Goal: Information Seeking & Learning: Learn about a topic

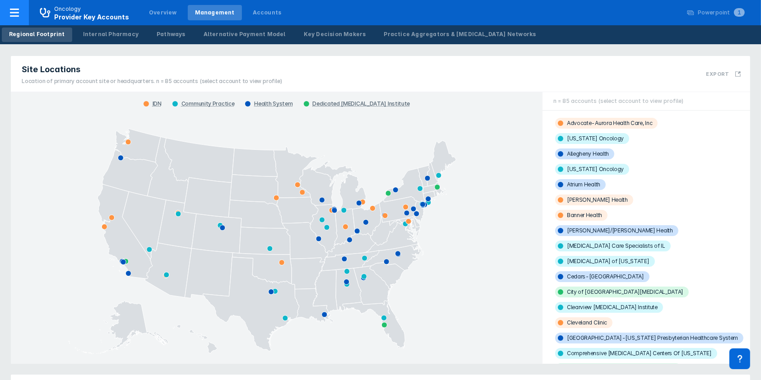
click at [23, 17] on div at bounding box center [14, 12] width 29 height 25
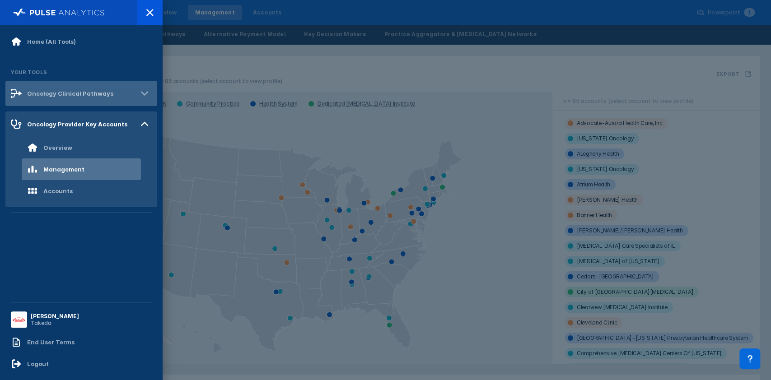
click at [56, 90] on div "Oncology Clinical Pathways" at bounding box center [70, 93] width 86 height 7
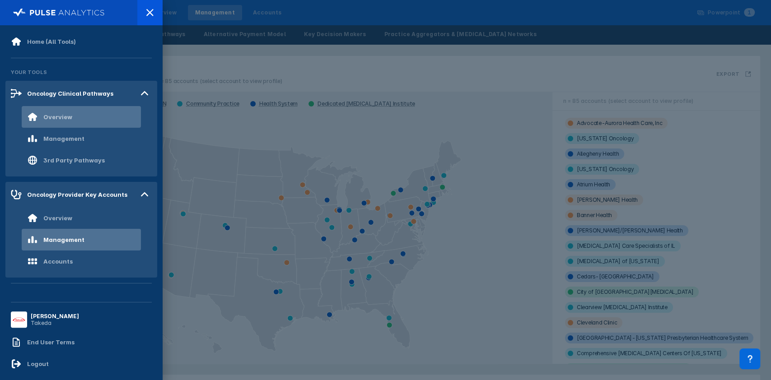
click at [75, 114] on div "Overview" at bounding box center [81, 117] width 119 height 22
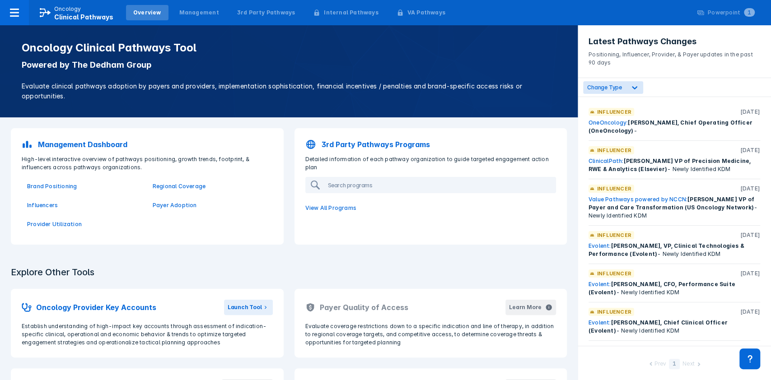
click at [83, 145] on p "Management Dashboard" at bounding box center [82, 144] width 89 height 11
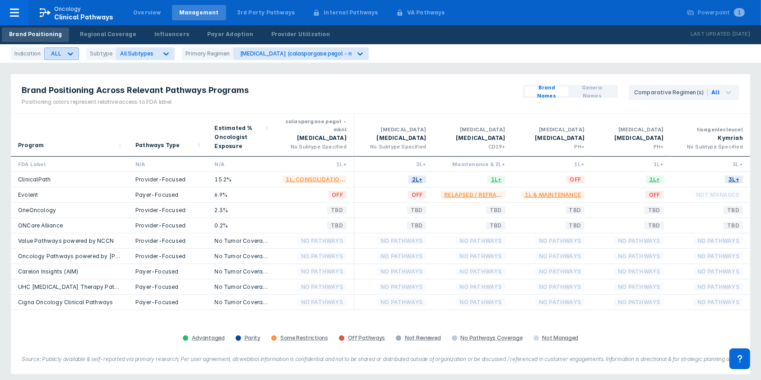
click at [70, 52] on icon at bounding box center [70, 53] width 9 height 9
click at [163, 52] on icon at bounding box center [165, 53] width 5 height 3
click at [125, 127] on input "PH+" at bounding box center [125, 127] width 6 height 6
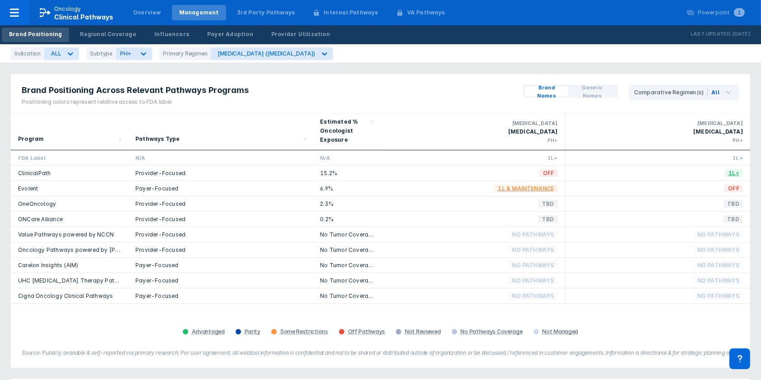
click at [318, 86] on div "Brand Positioning Across Relevant Pathways Programs Positioning colors represen…" at bounding box center [381, 94] width 740 height 40
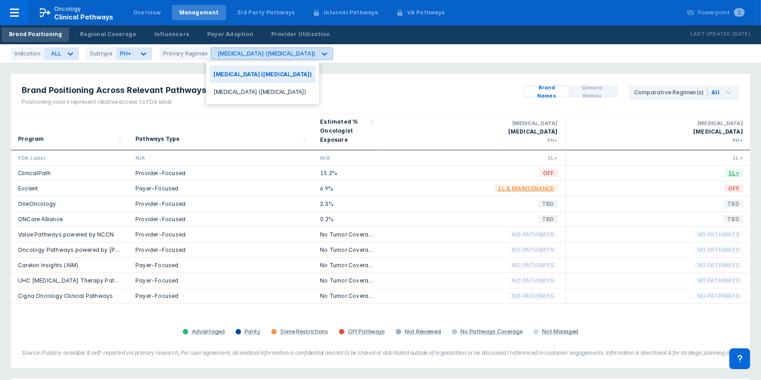
click at [320, 56] on icon at bounding box center [324, 53] width 9 height 9
click at [320, 53] on icon at bounding box center [324, 53] width 9 height 9
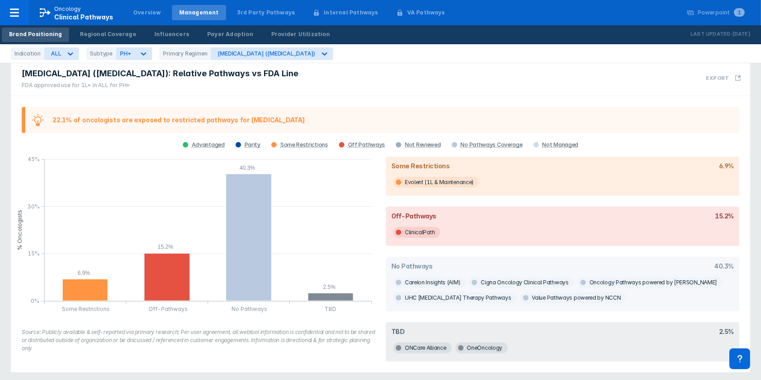
scroll to position [106, 0]
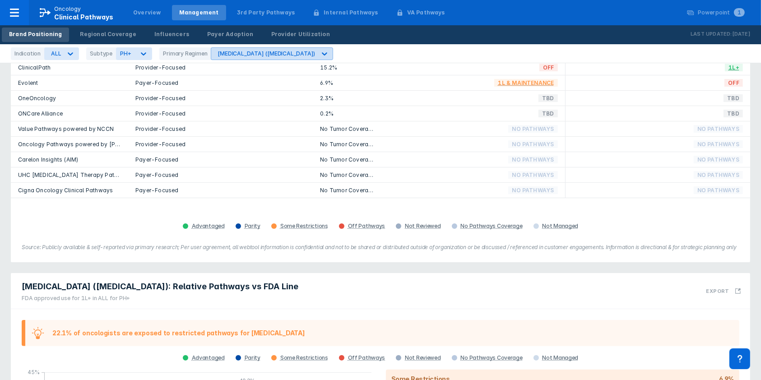
click at [320, 52] on icon at bounding box center [324, 53] width 9 height 9
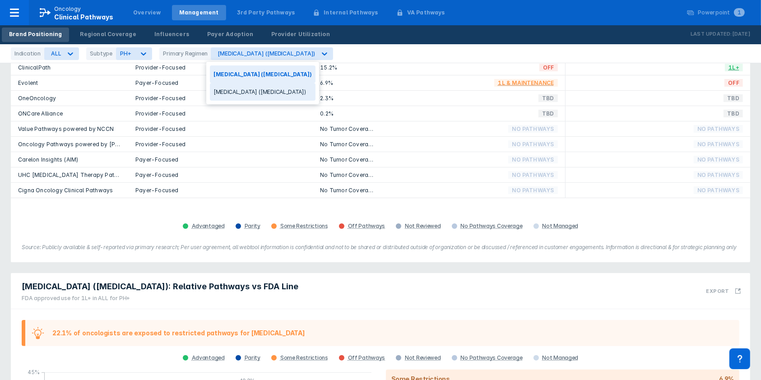
click at [255, 87] on div "Iclusig (ponatinib)" at bounding box center [263, 92] width 106 height 18
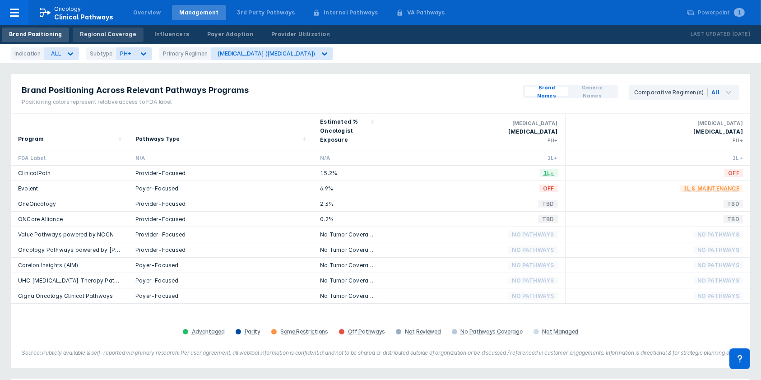
click at [93, 33] on div "Regional Coverage" at bounding box center [108, 34] width 56 height 8
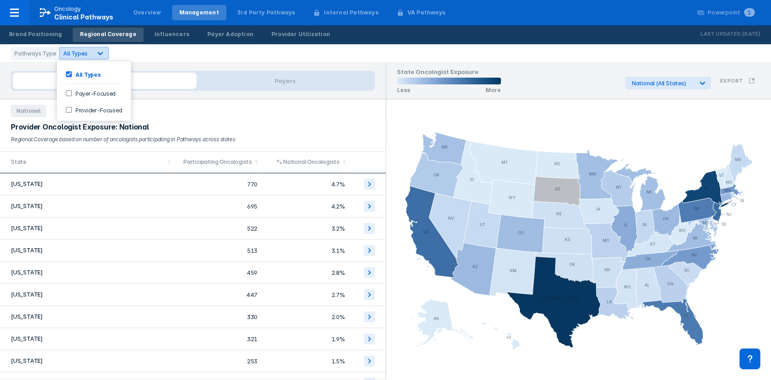
click at [99, 53] on icon at bounding box center [100, 53] width 9 height 9
click at [99, 52] on icon at bounding box center [100, 53] width 5 height 3
click at [166, 34] on div "Influencers" at bounding box center [171, 34] width 35 height 8
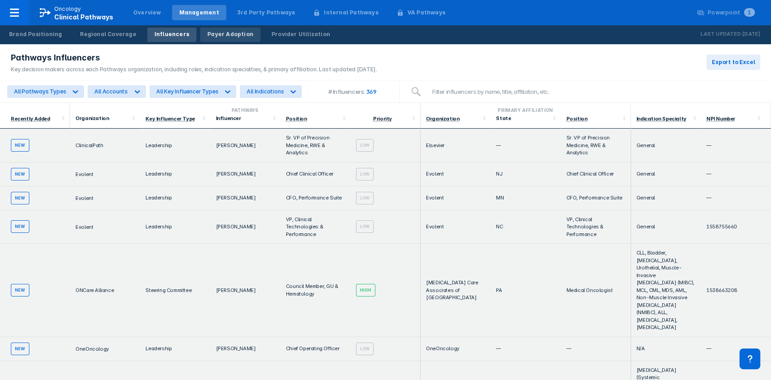
click at [219, 33] on div "Payer Adoption" at bounding box center [230, 34] width 46 height 8
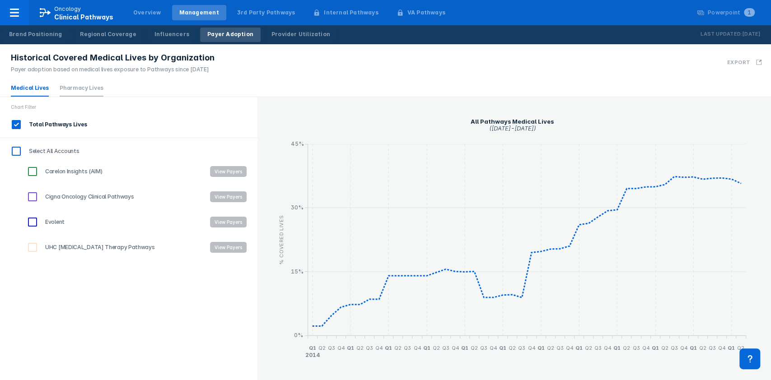
click at [83, 89] on link "Pharmacy Lives" at bounding box center [82, 87] width 44 height 7
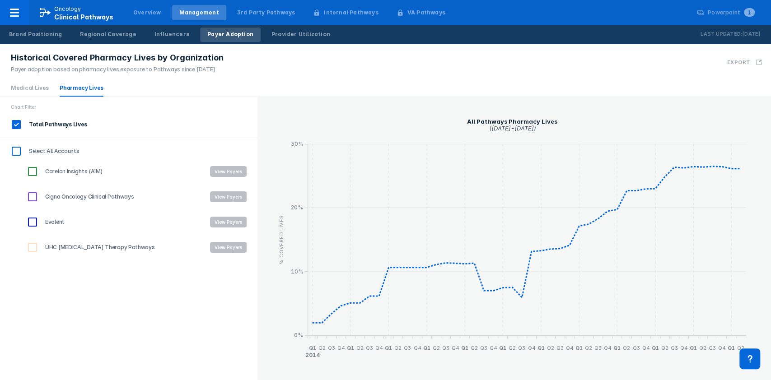
click at [35, 169] on input "Carelon Insights (AIM)" at bounding box center [32, 171] width 15 height 15
checkbox input "true"
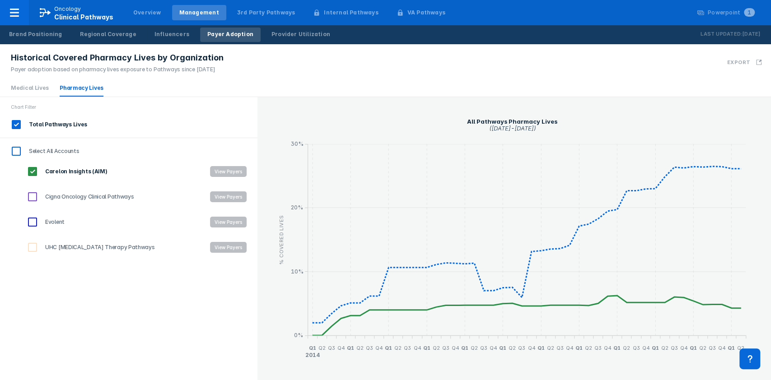
click at [238, 170] on button "View Payers" at bounding box center [228, 171] width 37 height 11
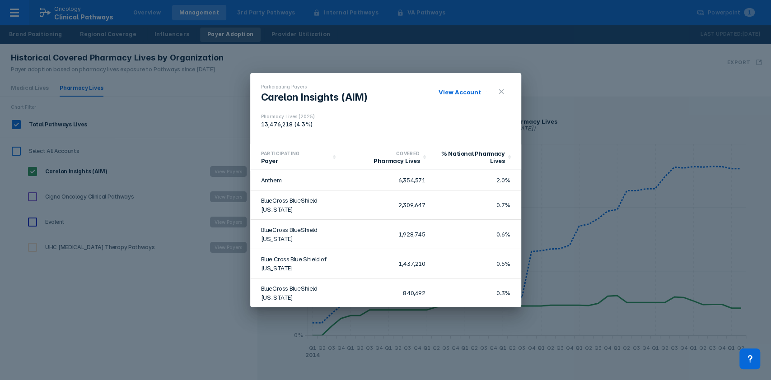
click at [454, 93] on link "View Account" at bounding box center [460, 92] width 42 height 7
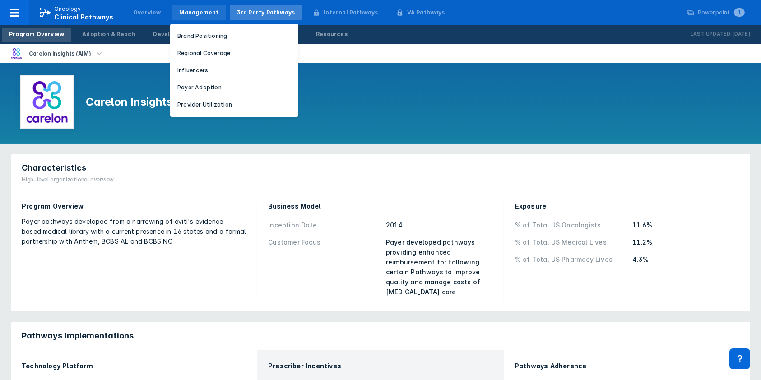
click at [201, 13] on div "Management" at bounding box center [199, 13] width 40 height 8
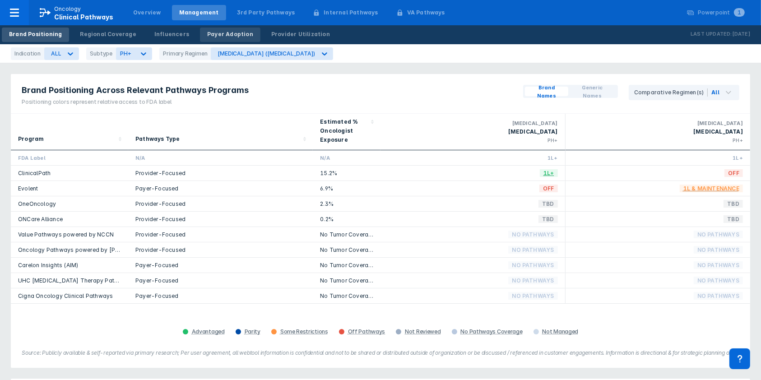
click at [209, 36] on div "Payer Adoption" at bounding box center [230, 34] width 46 height 8
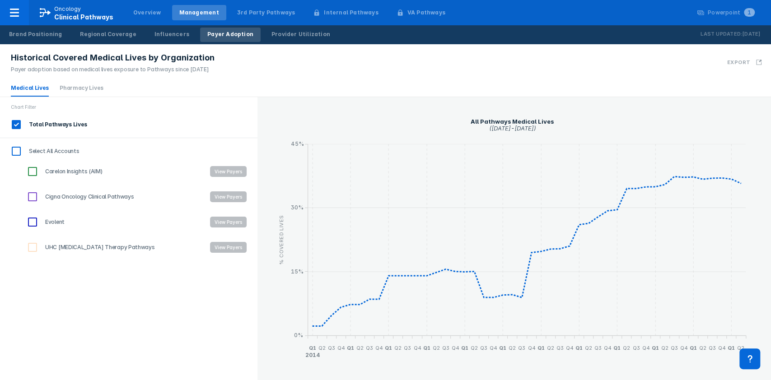
click at [33, 172] on input "Carelon Insights (AIM)" at bounding box center [32, 171] width 15 height 15
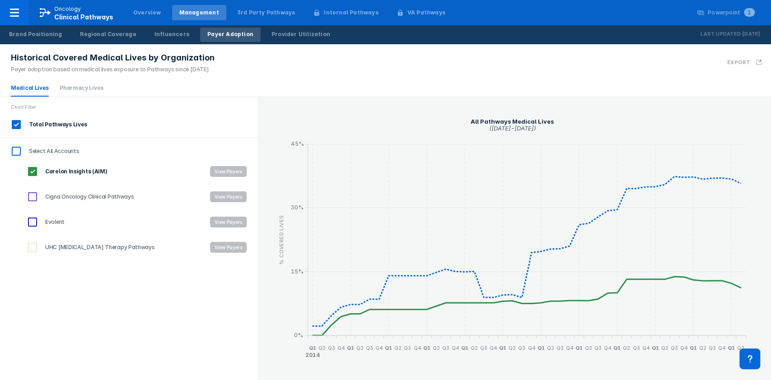
click at [34, 173] on input "Carelon Insights (AIM)" at bounding box center [32, 171] width 15 height 15
checkbox input "false"
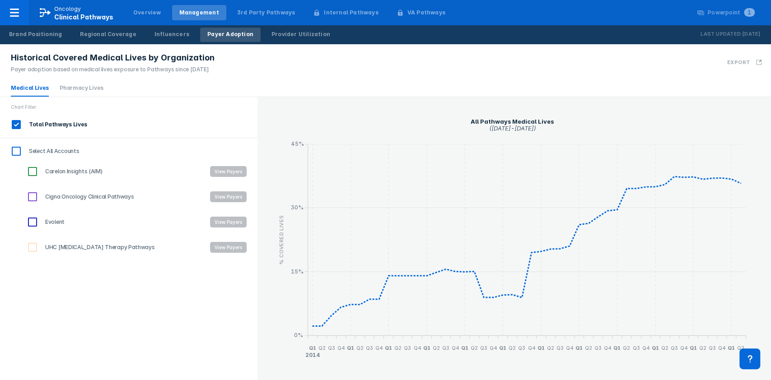
click at [32, 199] on input "Cigna Oncology Clinical Pathways" at bounding box center [32, 196] width 15 height 15
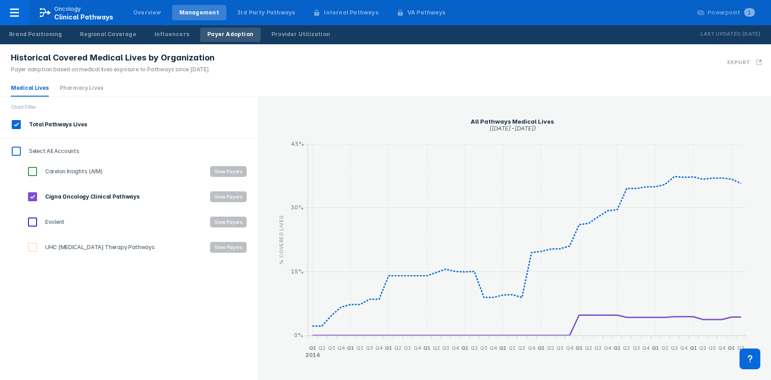
click at [33, 195] on input "Cigna Oncology Clinical Pathways" at bounding box center [32, 196] width 15 height 15
checkbox input "false"
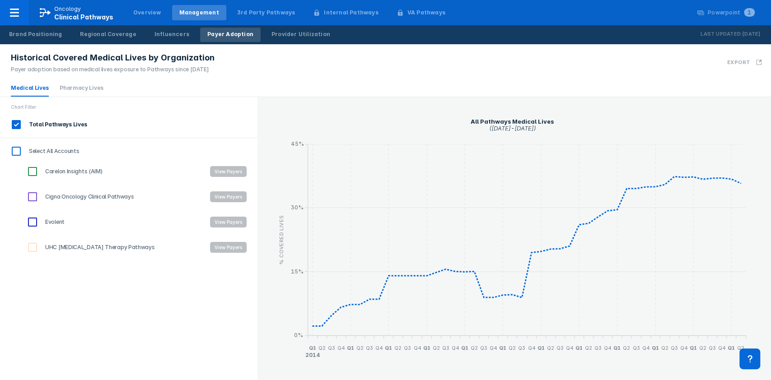
click at [33, 222] on input "Evolent" at bounding box center [32, 222] width 15 height 15
checkbox input "true"
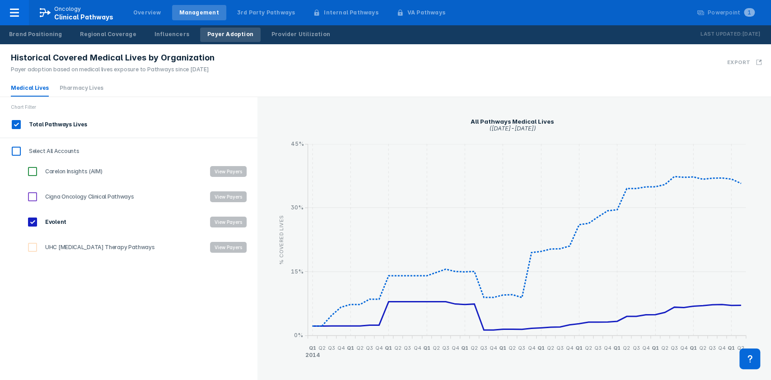
click at [31, 245] on input "UHC Cancer Therapy Pathways" at bounding box center [32, 247] width 15 height 15
checkbox input "true"
click at [34, 222] on input "Evolent" at bounding box center [32, 222] width 15 height 15
checkbox input "false"
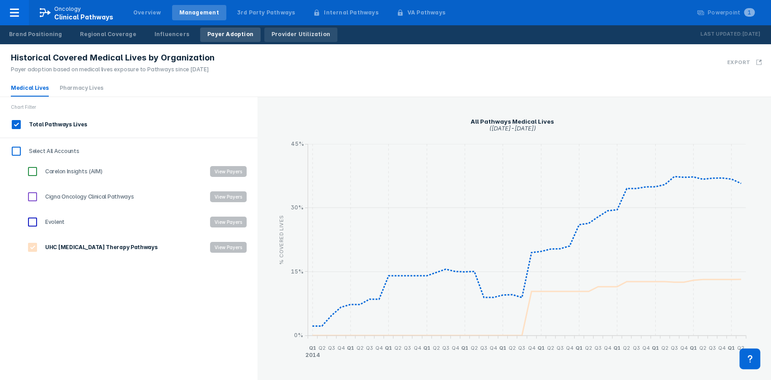
click at [282, 31] on div "Provider Utilization" at bounding box center [300, 34] width 59 height 8
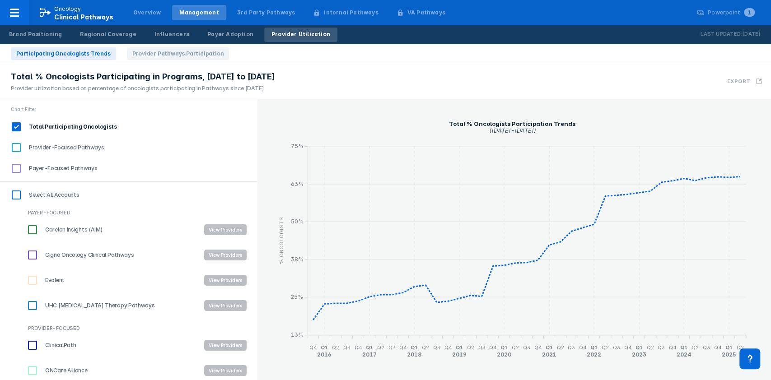
click at [15, 147] on input "Provider-Focused Pathways" at bounding box center [16, 147] width 15 height 15
checkbox input "true"
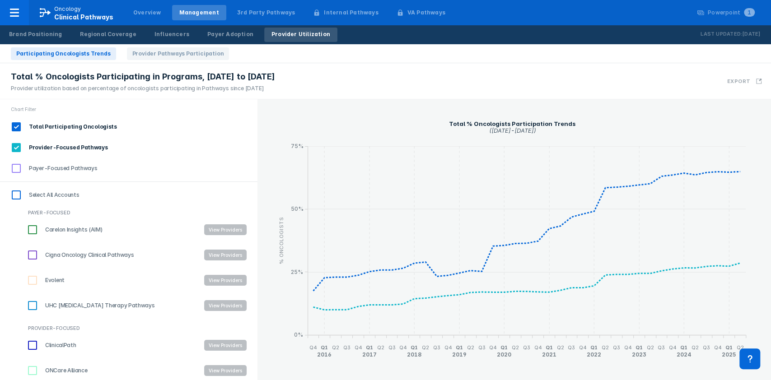
click at [17, 169] on input "Payer-Focused Pathways" at bounding box center [16, 168] width 15 height 15
checkbox input "true"
